Goal: Communication & Community: Answer question/provide support

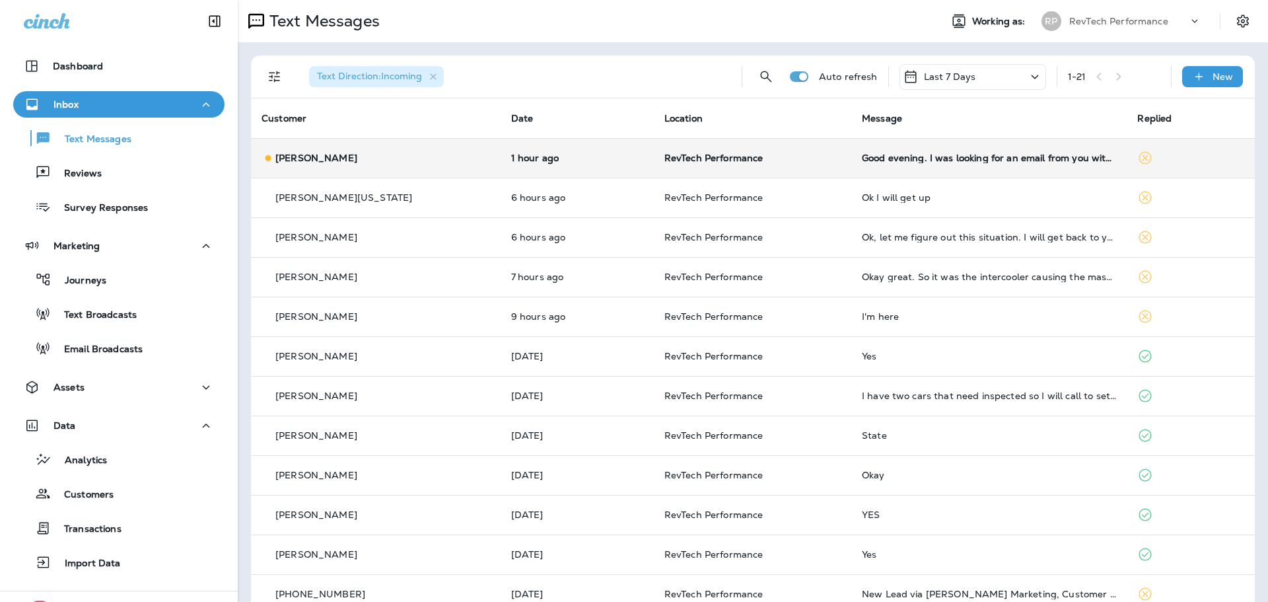
click at [906, 166] on td "Good evening. I was looking for an email from you with the results from the day…" at bounding box center [989, 158] width 276 height 40
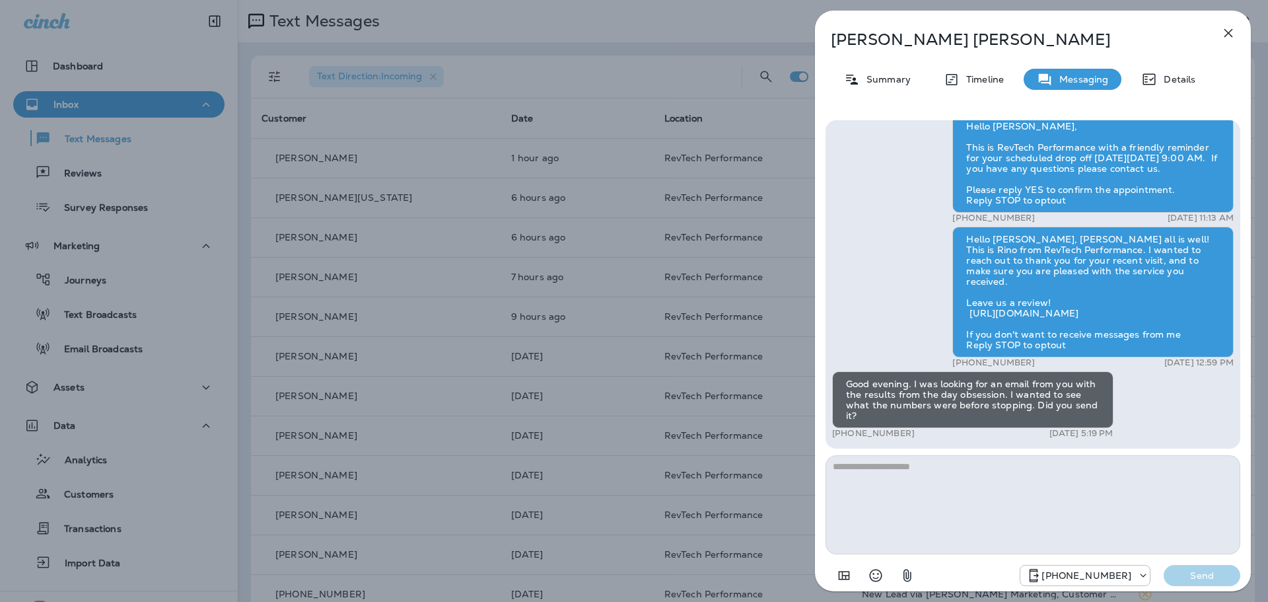
click at [1032, 459] on textarea at bounding box center [1033, 504] width 415 height 99
drag, startPoint x: 1108, startPoint y: 488, endPoint x: 852, endPoint y: 458, distance: 257.3
click at [847, 459] on textarea "**********" at bounding box center [1033, 504] width 415 height 99
click at [933, 463] on textarea "**********" at bounding box center [1033, 504] width 415 height 99
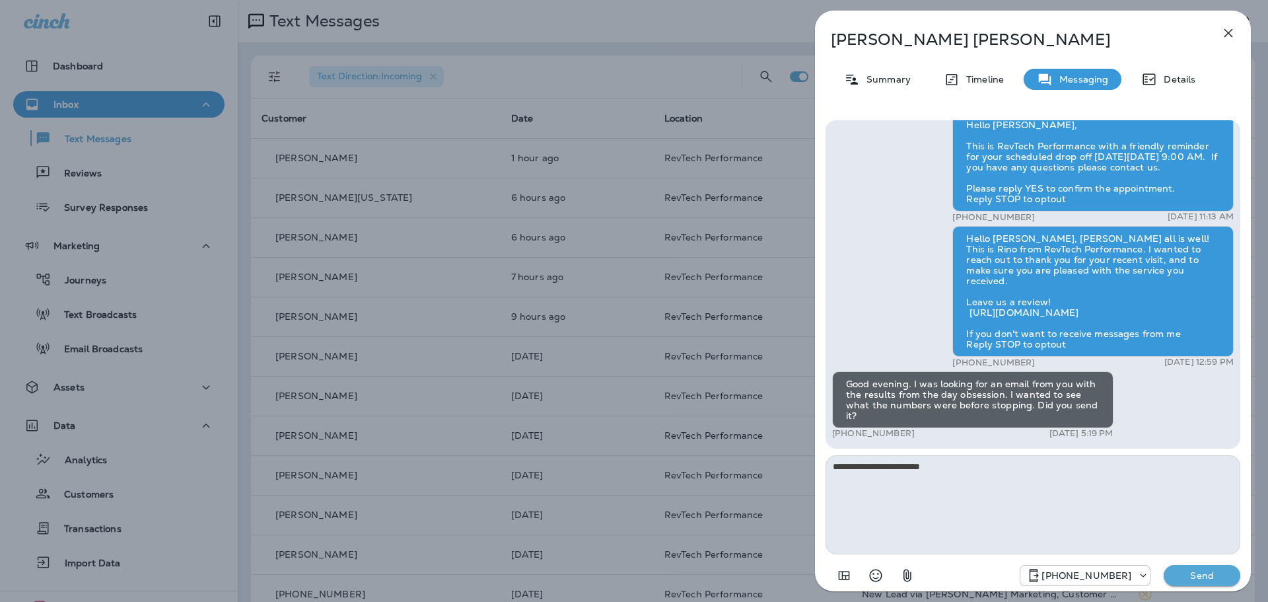
click at [888, 462] on textarea "**********" at bounding box center [1033, 504] width 415 height 99
drag, startPoint x: 880, startPoint y: 463, endPoint x: 591, endPoint y: 424, distance: 291.3
click at [596, 424] on div "[PERSON_NAME] Summary Timeline Messaging Details Hello [PERSON_NAME], This is R…" at bounding box center [634, 301] width 1268 height 602
type textarea "**********"
click at [1196, 572] on p "Send" at bounding box center [1201, 575] width 55 height 12
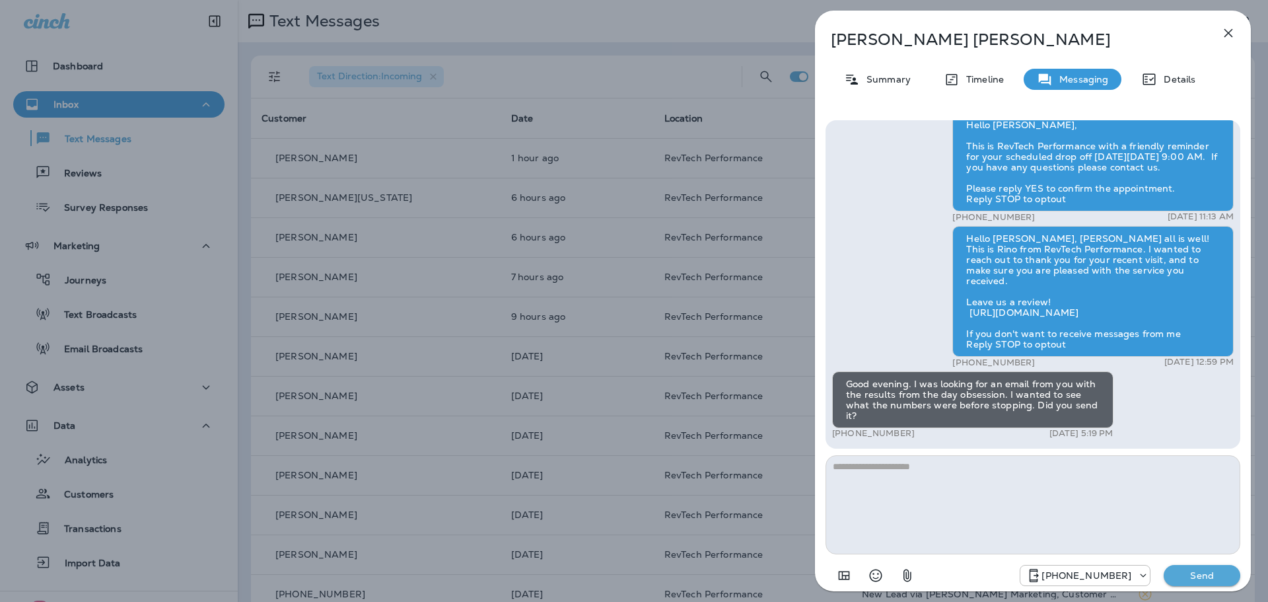
scroll to position [-38, 0]
drag, startPoint x: 968, startPoint y: 362, endPoint x: 972, endPoint y: 352, distance: 10.7
click at [972, 352] on div "Hello [PERSON_NAME], [PERSON_NAME] all is well! This is Rino from RevTech Perfo…" at bounding box center [1092, 296] width 281 height 142
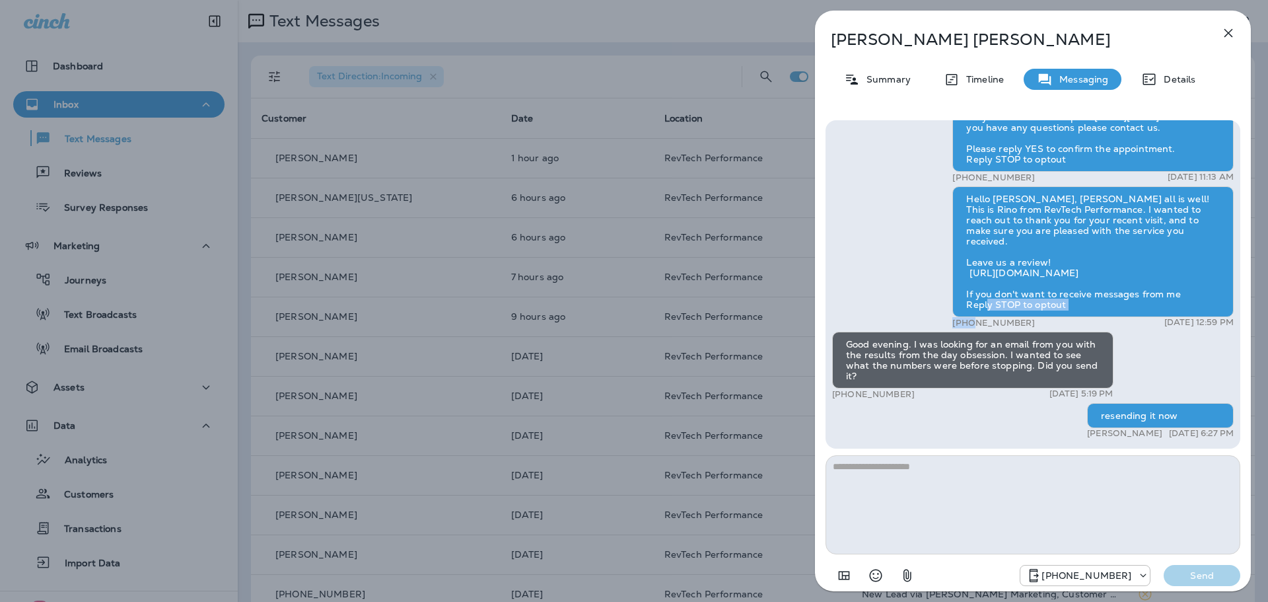
scroll to position [0, 0]
click at [1098, 497] on textarea at bounding box center [1033, 504] width 415 height 99
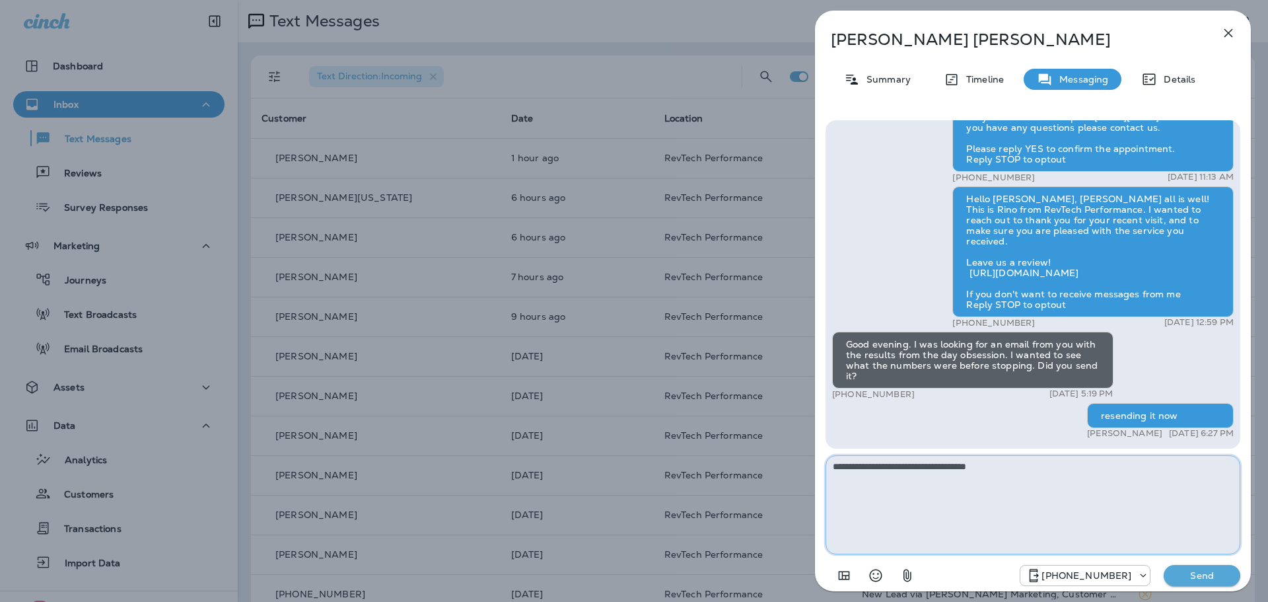
type textarea "**********"
click at [1210, 570] on p "Send" at bounding box center [1201, 575] width 55 height 12
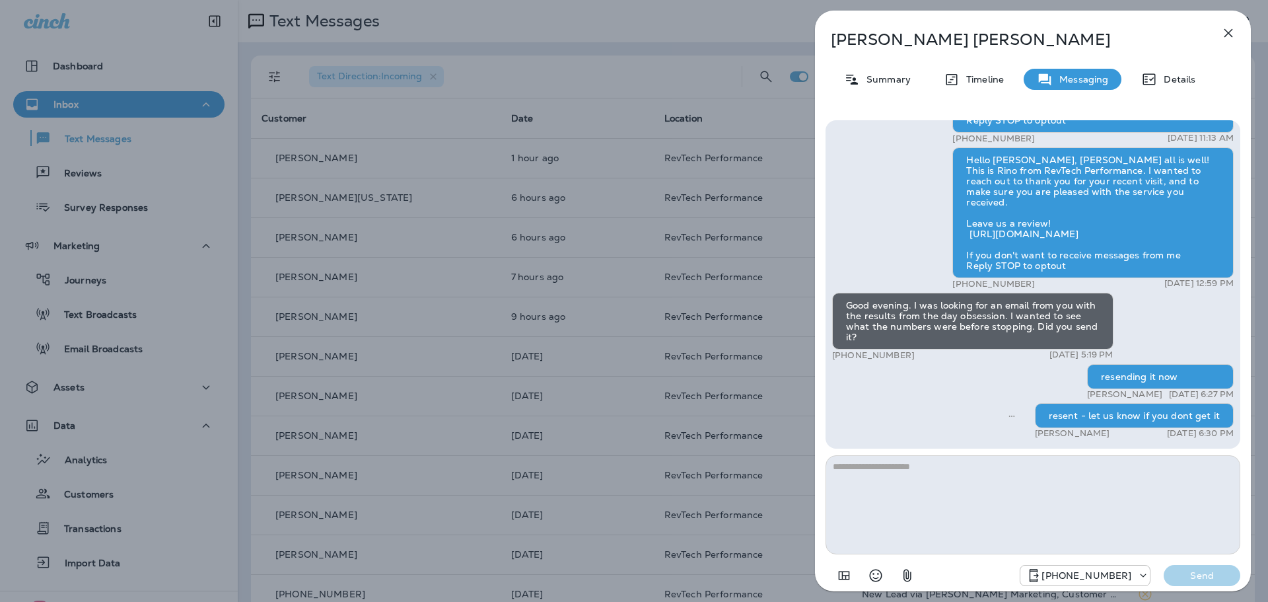
click at [1229, 39] on icon "button" at bounding box center [1229, 33] width 16 height 16
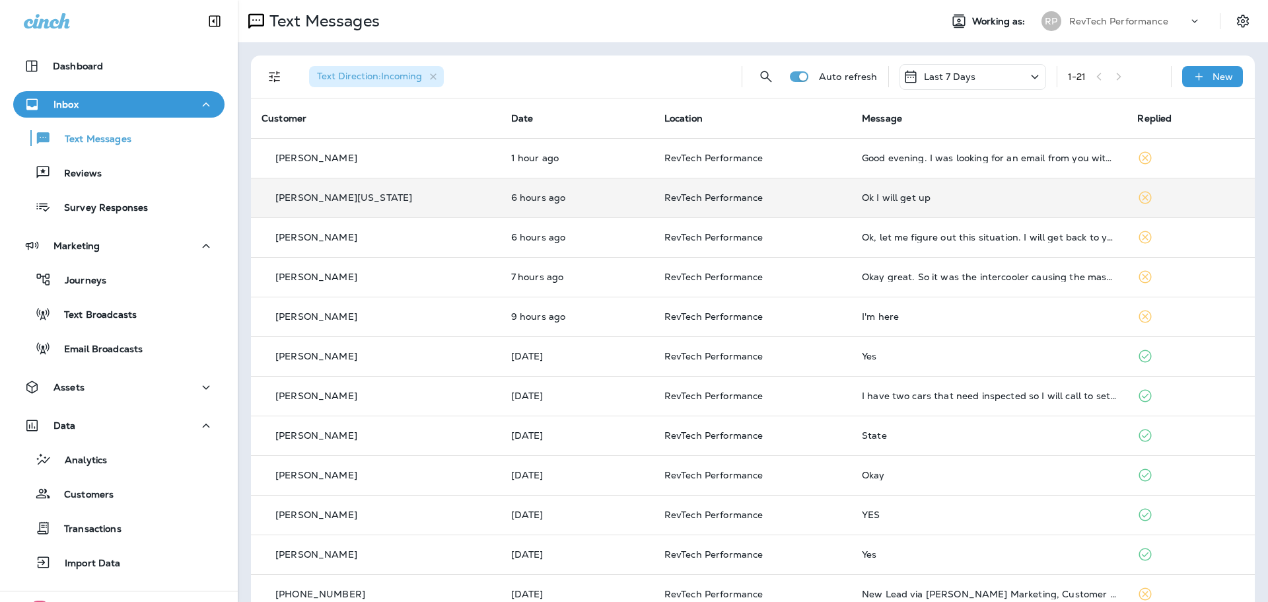
click at [908, 198] on div "Ok I will get up" at bounding box center [989, 197] width 255 height 11
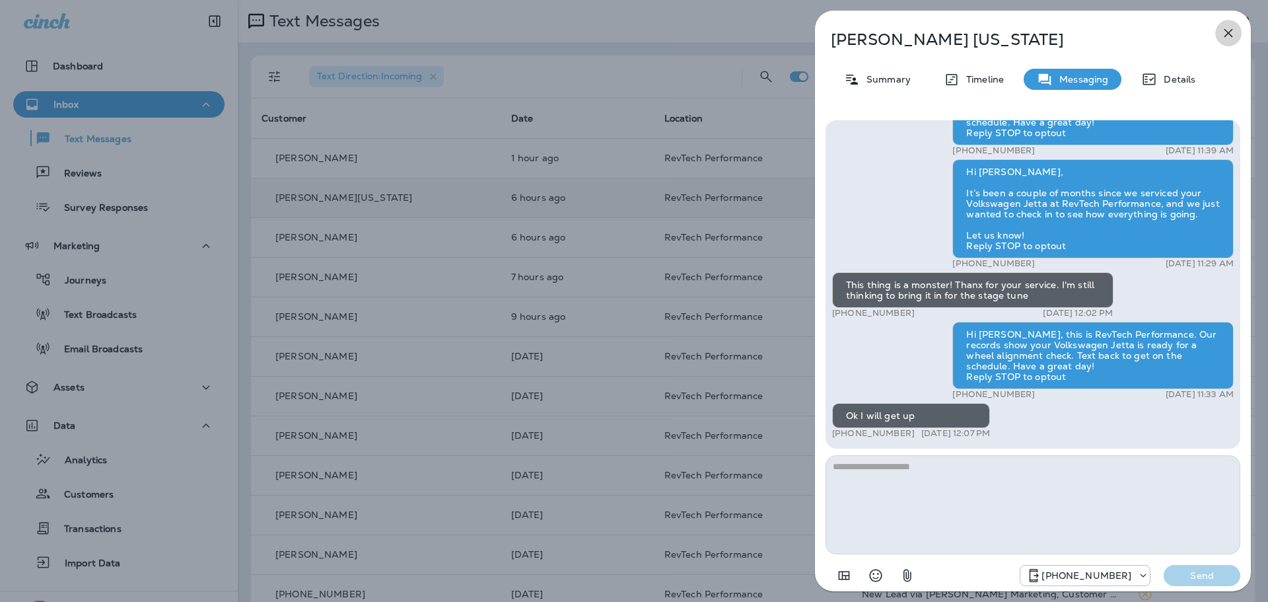
click at [1228, 33] on icon "button" at bounding box center [1229, 33] width 9 height 9
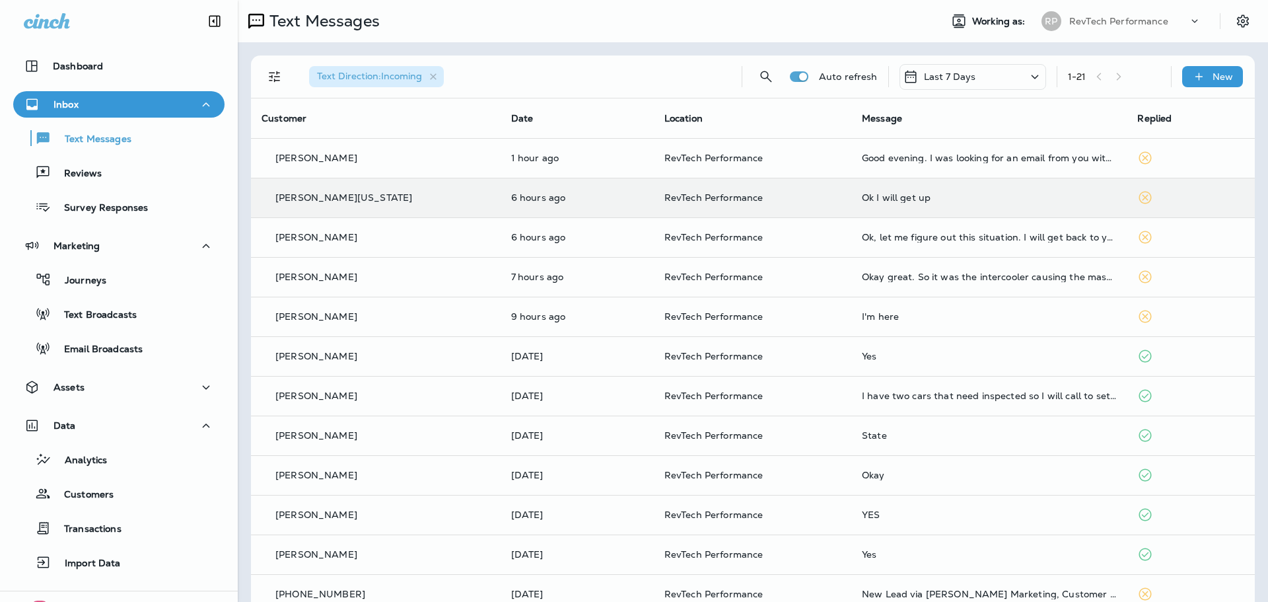
click at [871, 150] on div at bounding box center [634, 301] width 1268 height 602
click at [851, 166] on td "Good evening. I was looking for an email from you with the results from the day…" at bounding box center [989, 158] width 276 height 40
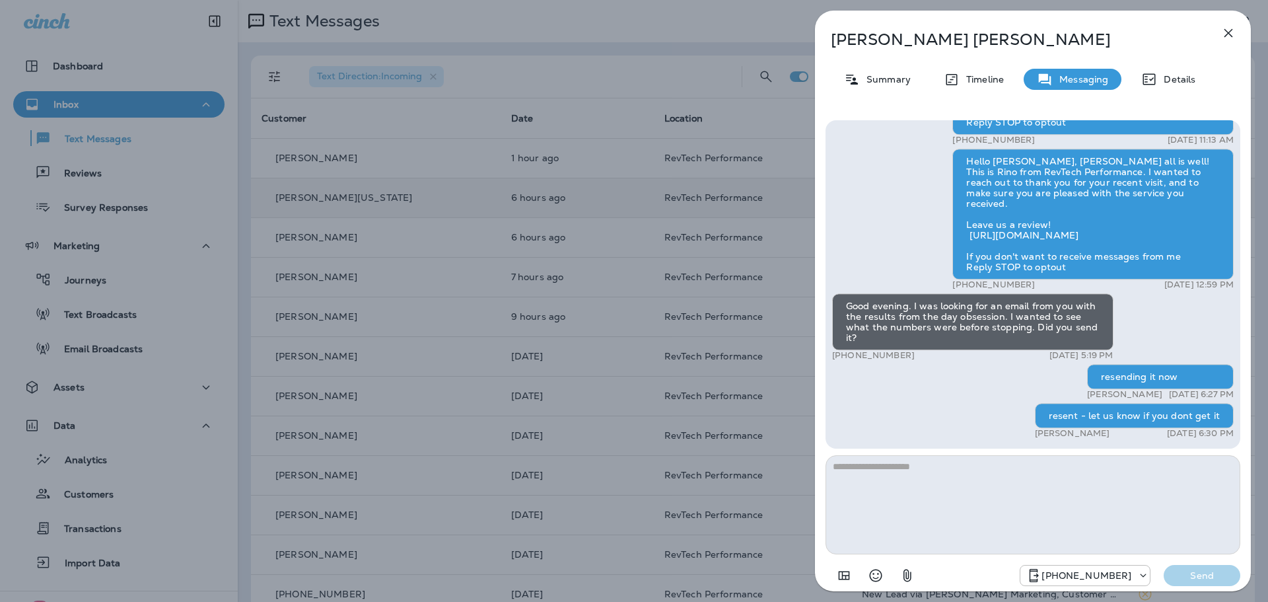
click at [1116, 501] on textarea at bounding box center [1033, 504] width 415 height 99
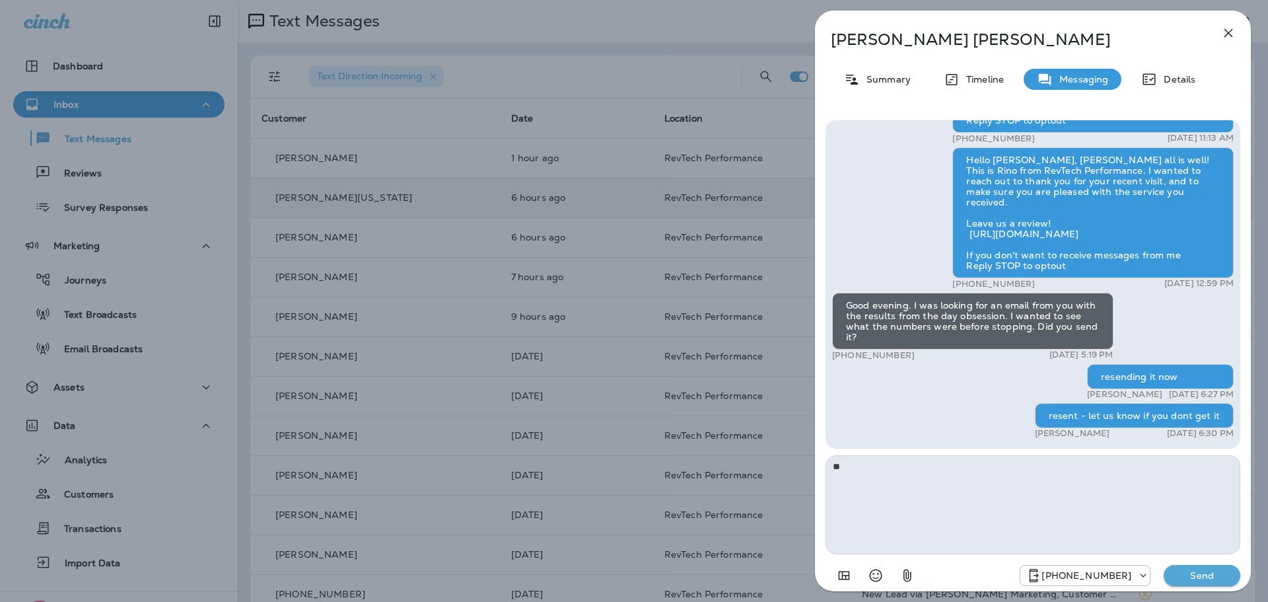
type textarea "*"
click at [1215, 31] on button "button" at bounding box center [1228, 33] width 26 height 26
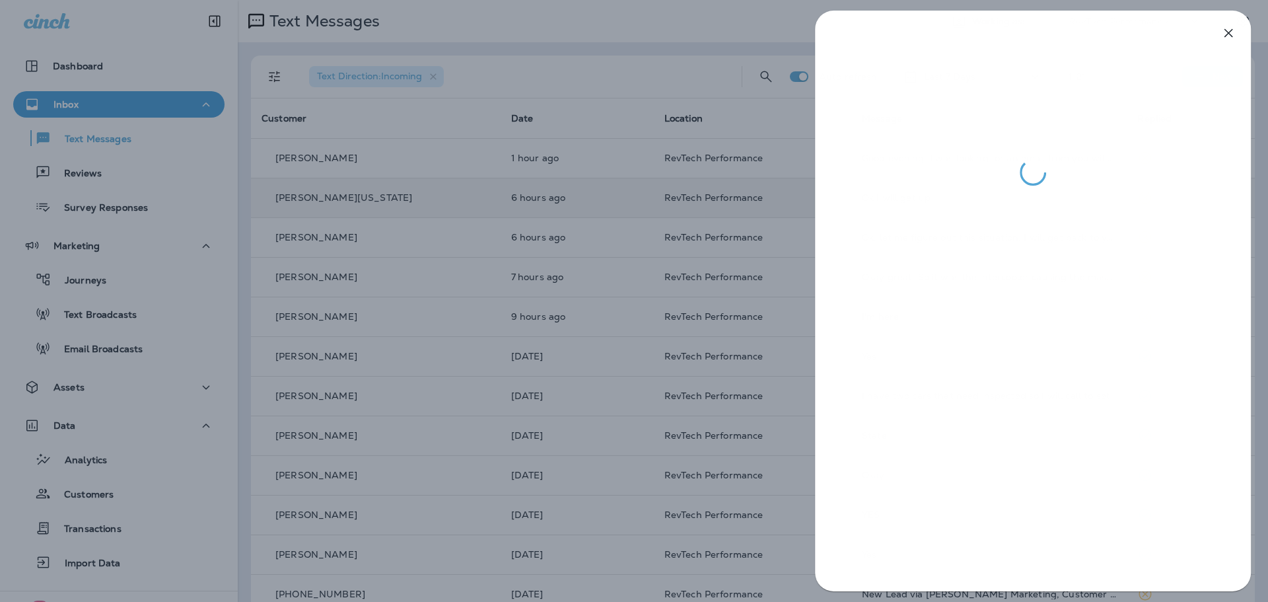
drag, startPoint x: 1225, startPoint y: 31, endPoint x: 1219, endPoint y: 38, distance: 9.4
click at [1226, 31] on div at bounding box center [1033, 98] width 436 height 175
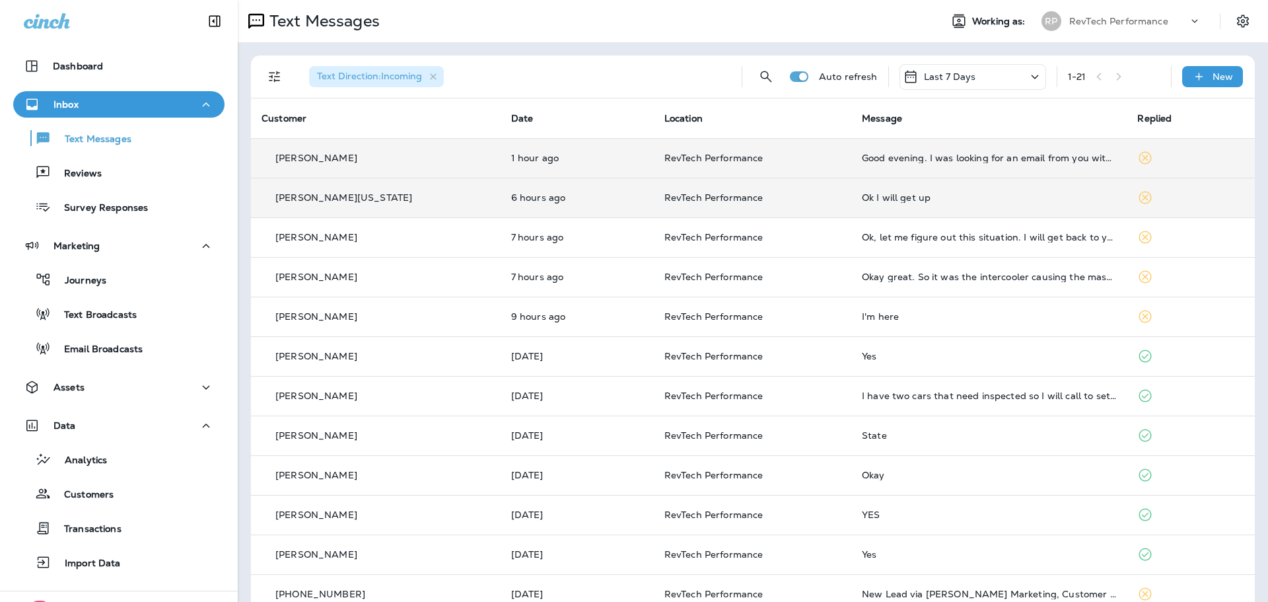
click at [851, 151] on td "Good evening. I was looking for an email from you with the results from the day…" at bounding box center [989, 158] width 276 height 40
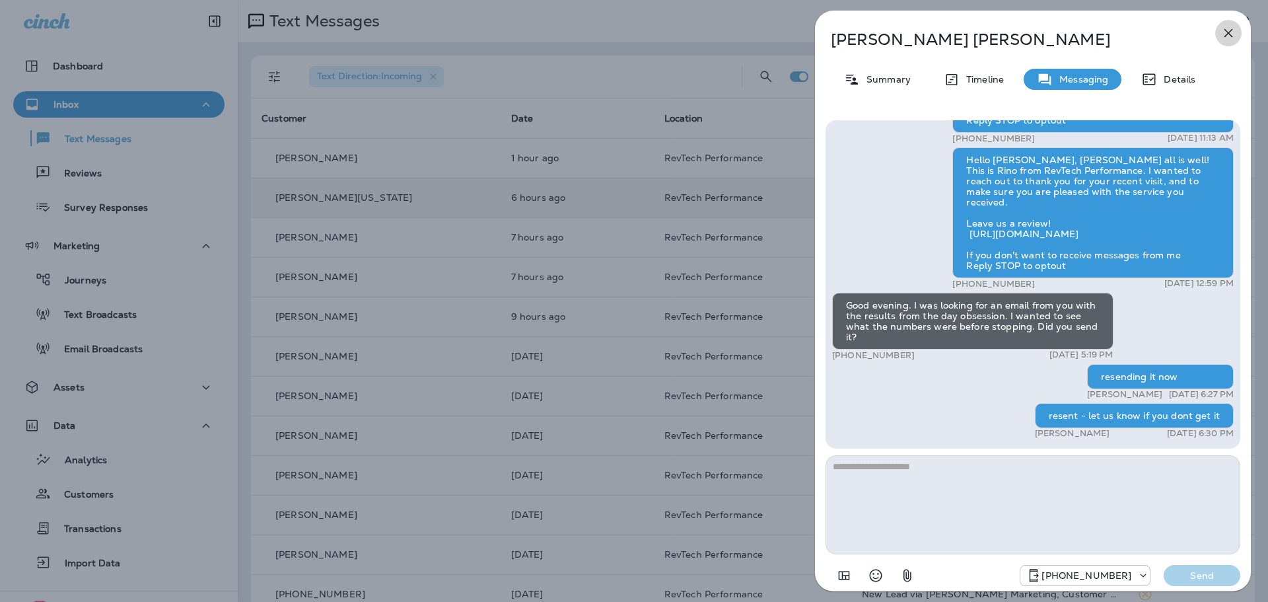
click at [1222, 33] on button "button" at bounding box center [1228, 33] width 26 height 26
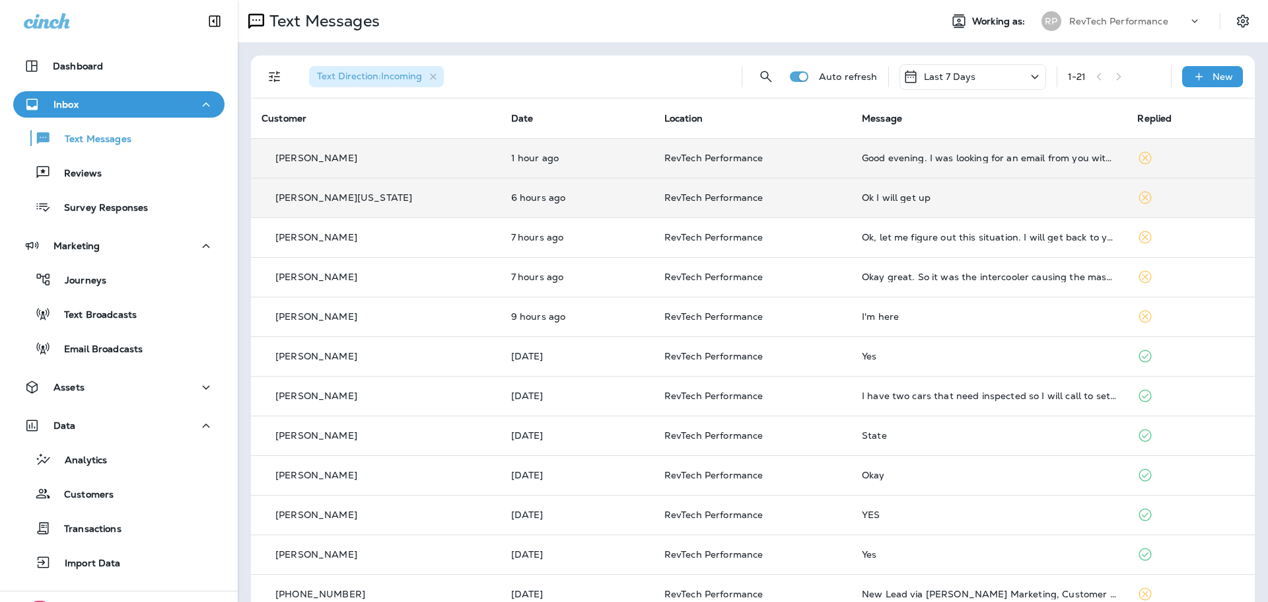
click at [876, 144] on td "Good evening. I was looking for an email from you with the results from the day…" at bounding box center [989, 158] width 276 height 40
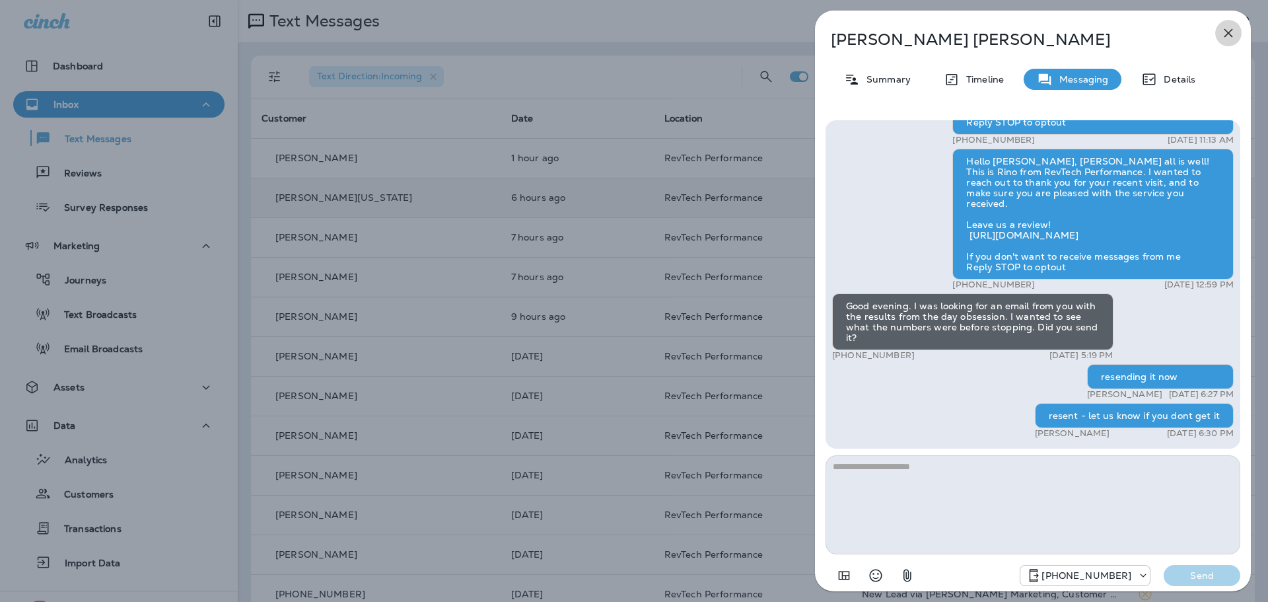
click at [1225, 35] on icon "button" at bounding box center [1229, 33] width 16 height 16
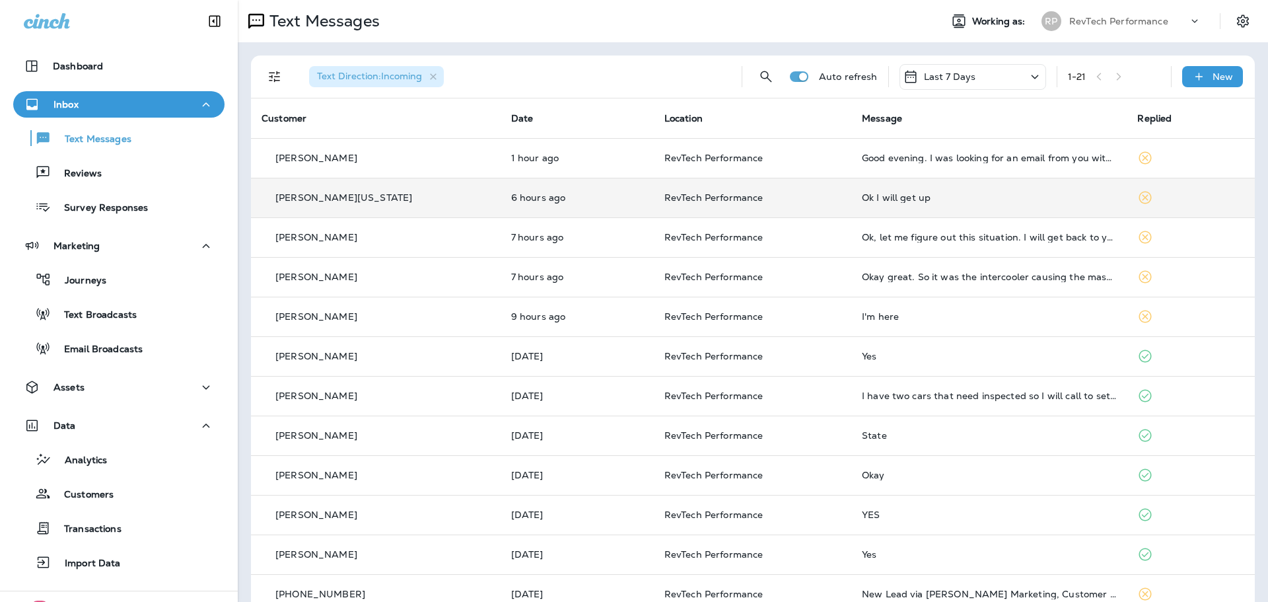
click at [804, 204] on td "RevTech Performance" at bounding box center [752, 198] width 197 height 40
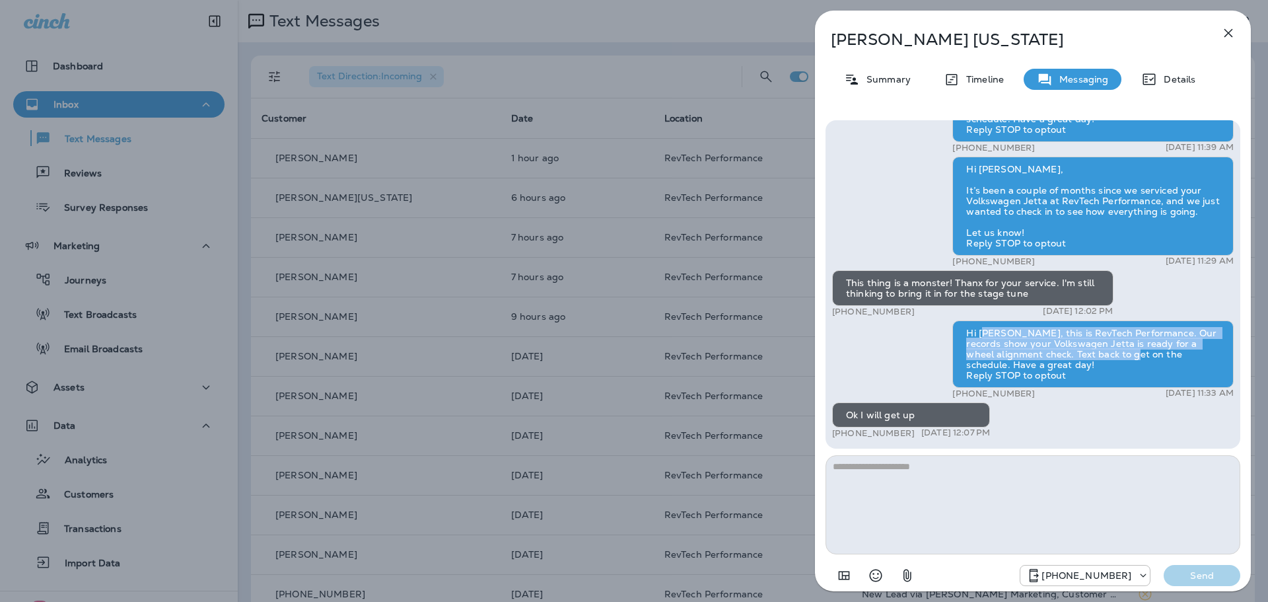
drag, startPoint x: 982, startPoint y: 336, endPoint x: 1093, endPoint y: 361, distance: 113.8
click at [1092, 360] on div "Hi [PERSON_NAME], this is RevTech Performance. Our records show your Volkswagen…" at bounding box center [1092, 353] width 281 height 67
click at [1098, 365] on div "Hi [PERSON_NAME], this is RevTech Performance. Our records show your Volkswagen…" at bounding box center [1092, 353] width 281 height 67
click at [1218, 33] on button "button" at bounding box center [1228, 33] width 26 height 26
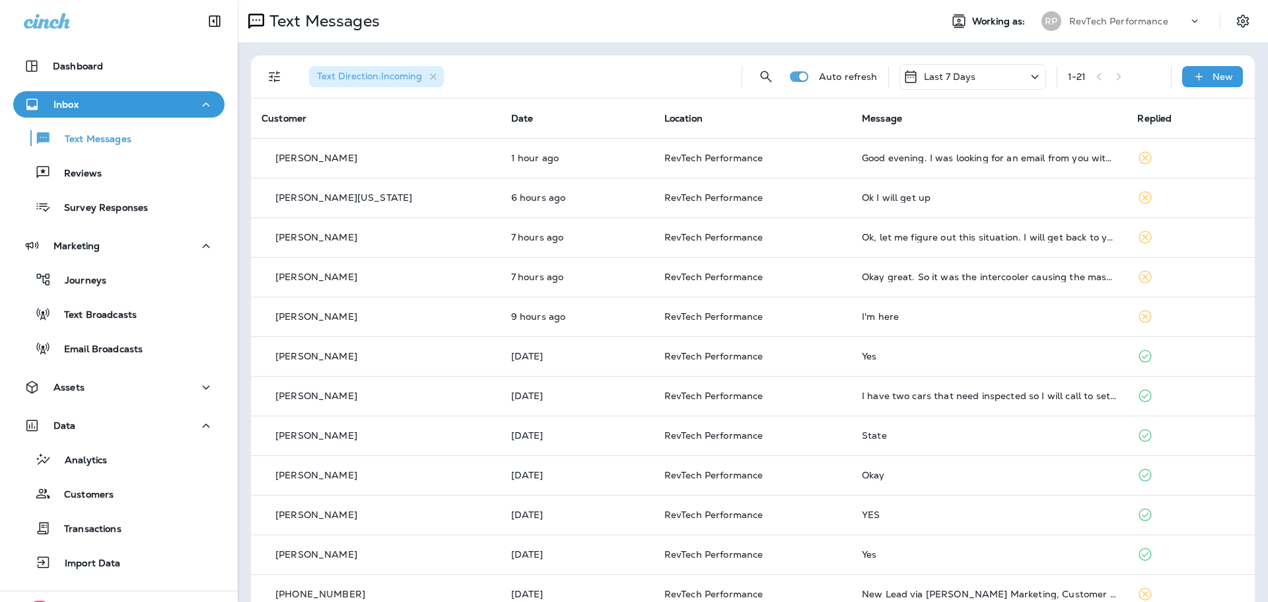
click at [420, 194] on div "[PERSON_NAME][US_STATE]" at bounding box center [376, 198] width 229 height 14
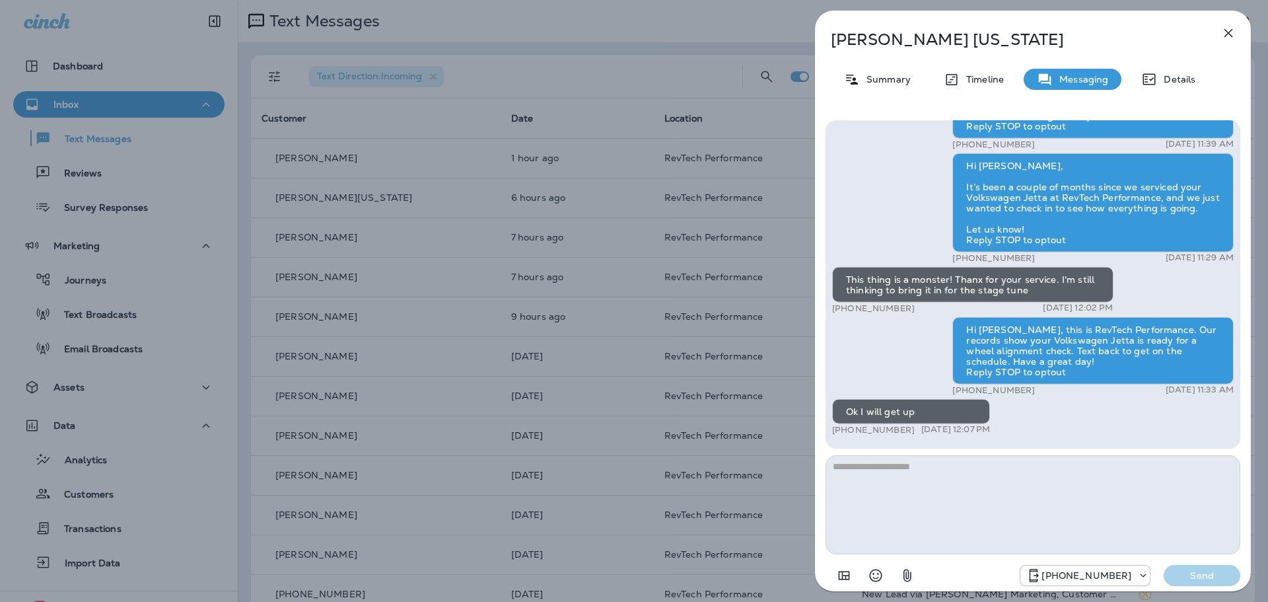
drag, startPoint x: 978, startPoint y: 520, endPoint x: 985, endPoint y: 467, distance: 53.3
click at [978, 510] on textarea at bounding box center [1033, 504] width 415 height 99
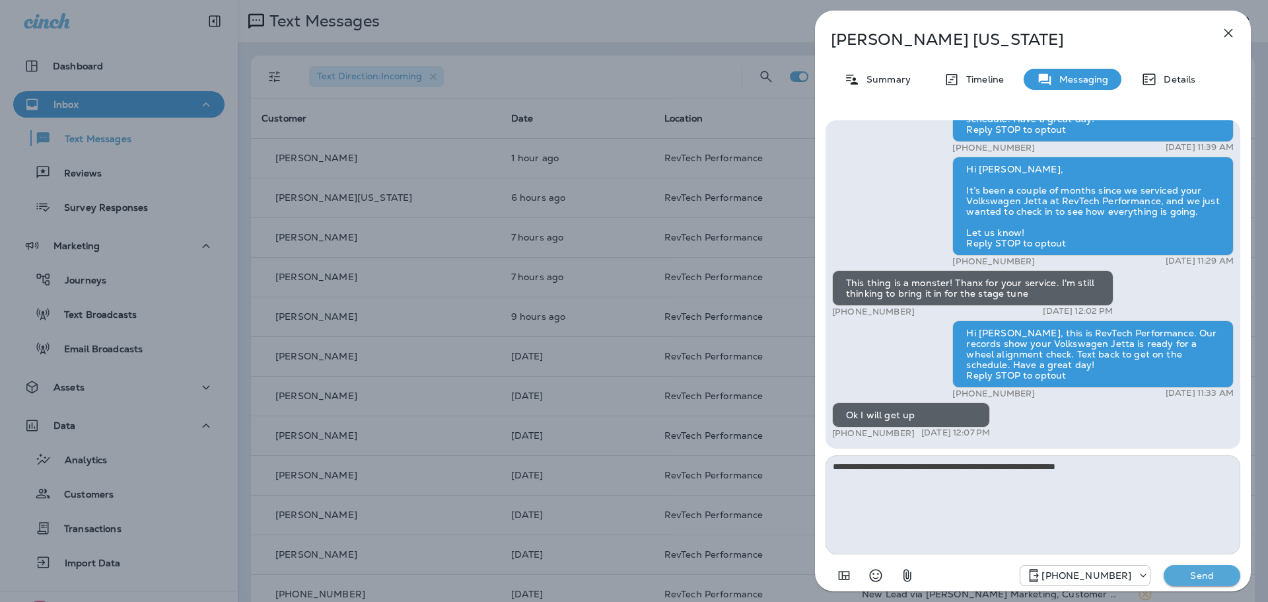
type textarea "**********"
click at [1178, 573] on p "Send" at bounding box center [1201, 575] width 55 height 12
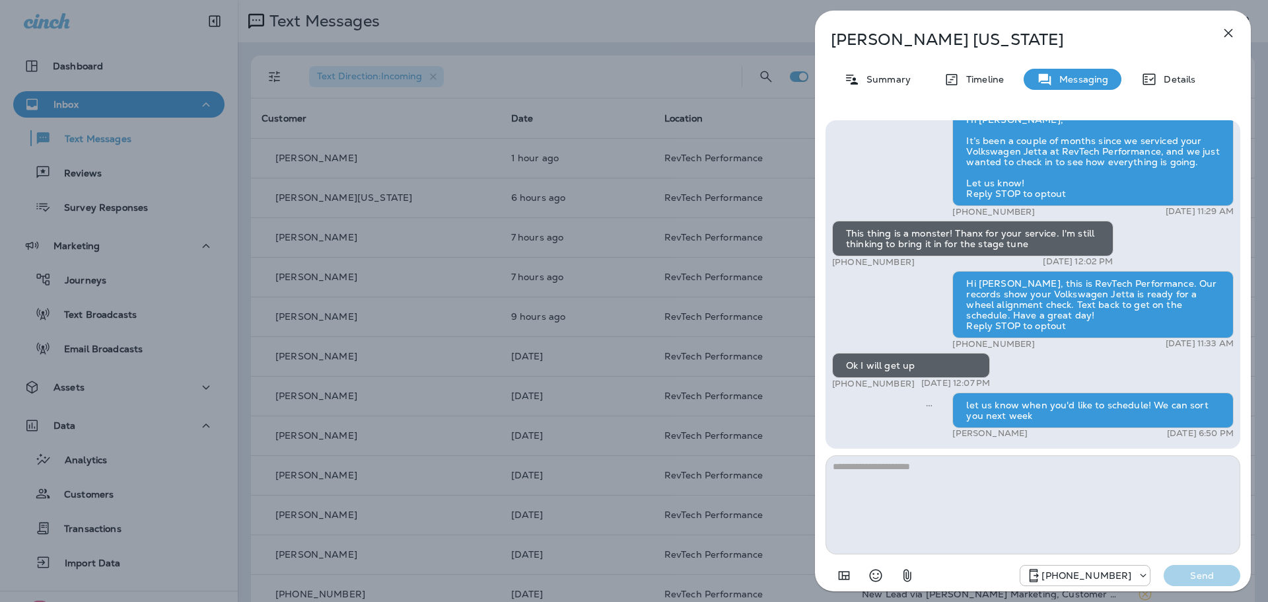
click at [1219, 34] on button "button" at bounding box center [1228, 33] width 26 height 26
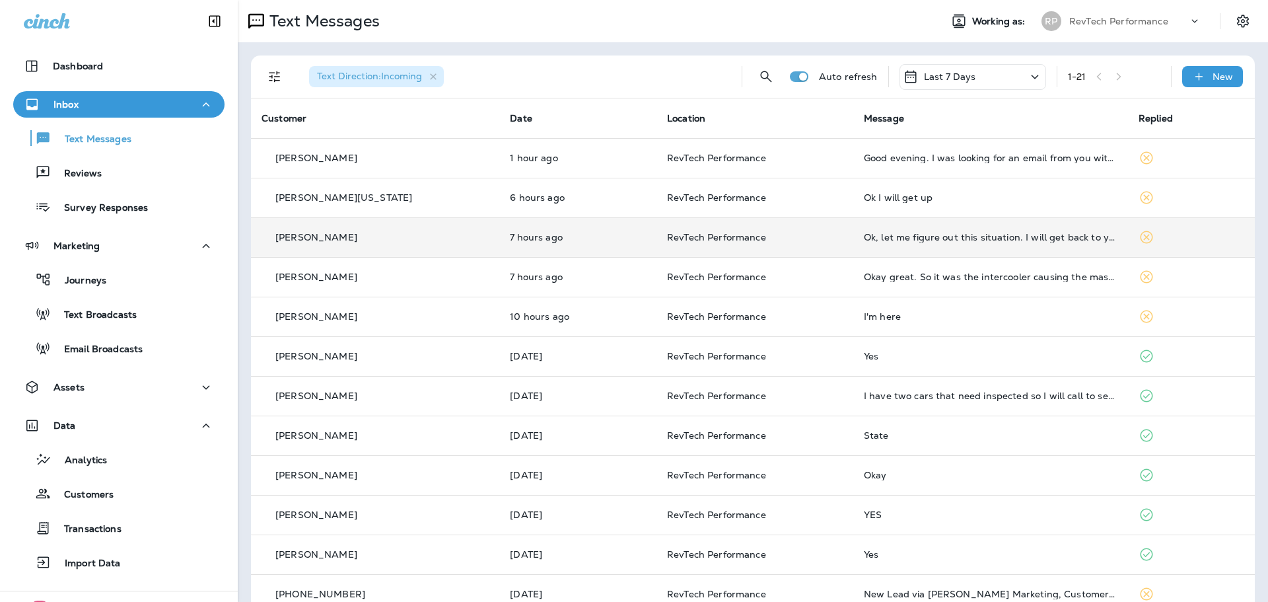
click at [882, 246] on td "Ok, let me figure out this situation. I will get back to you" at bounding box center [990, 237] width 275 height 40
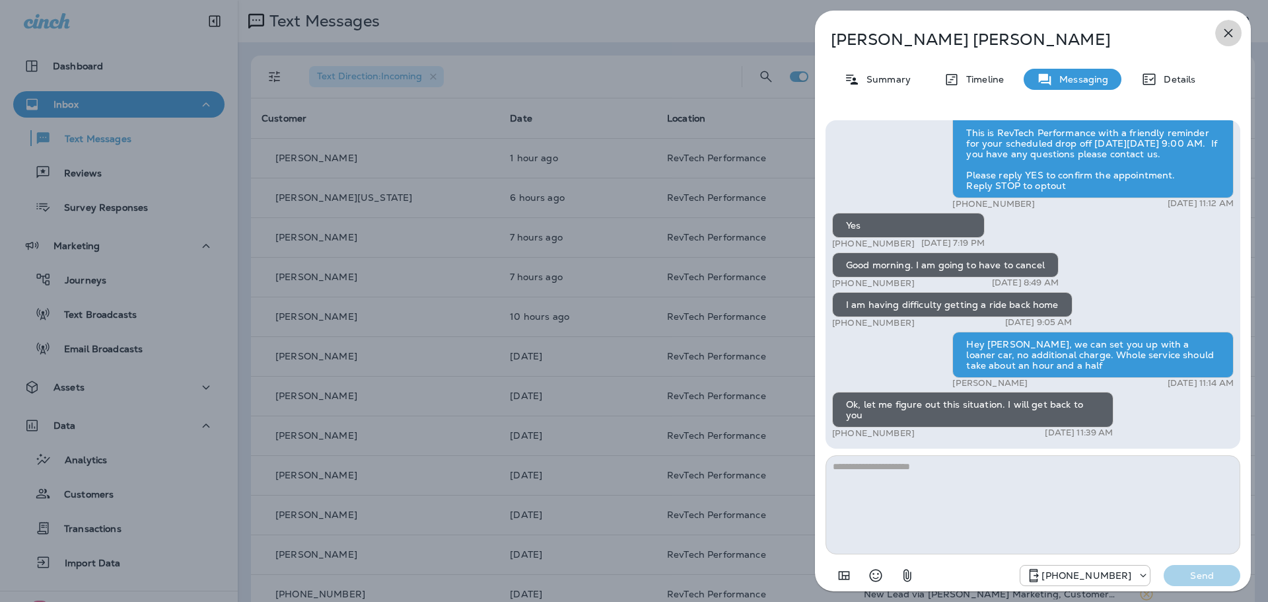
click at [1222, 41] on button "button" at bounding box center [1228, 33] width 26 height 26
